Goal: Task Accomplishment & Management: Manage account settings

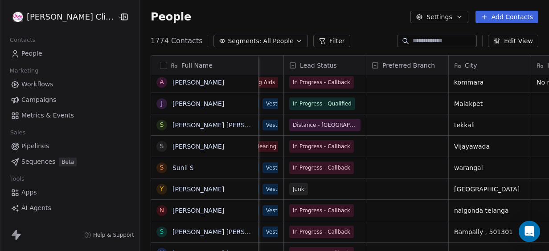
scroll to position [214, 421]
